Goal: Go to known website: Access a specific website the user already knows

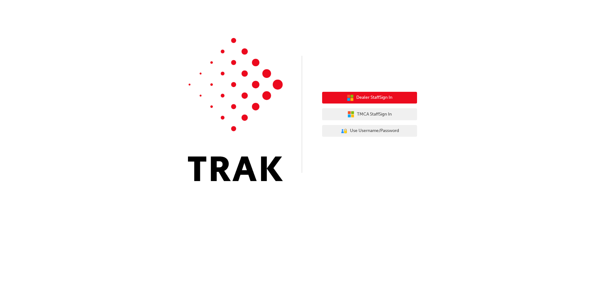
click at [392, 95] on span "Dealer Staff Sign In" at bounding box center [375, 97] width 36 height 7
